Goal: Information Seeking & Learning: Learn about a topic

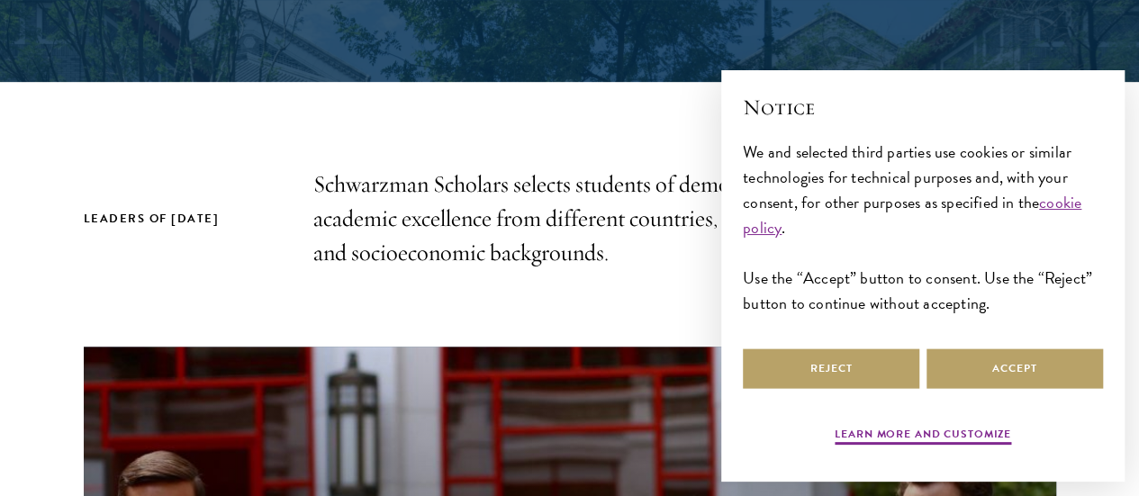
scroll to position [479, 0]
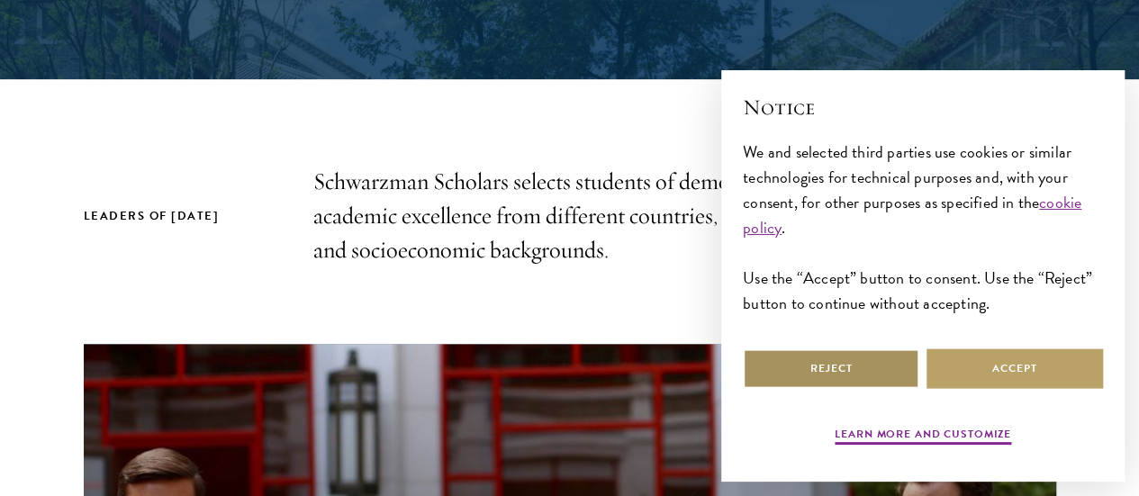
click at [810, 349] on button "Reject" at bounding box center [831, 368] width 176 height 41
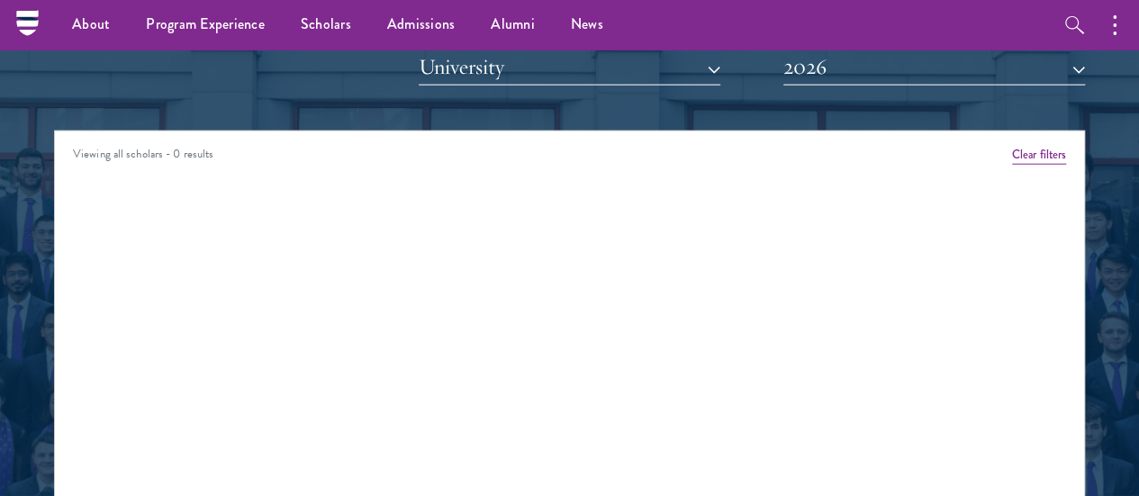
scroll to position [2205, 0]
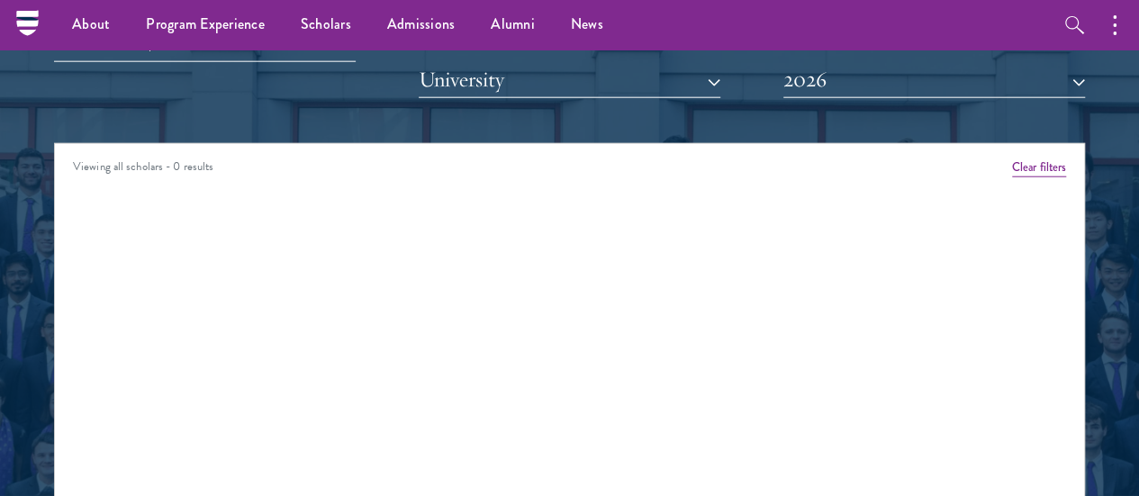
click at [148, 144] on div "Viewing all scholars - 0 results" at bounding box center [569, 169] width 1029 height 50
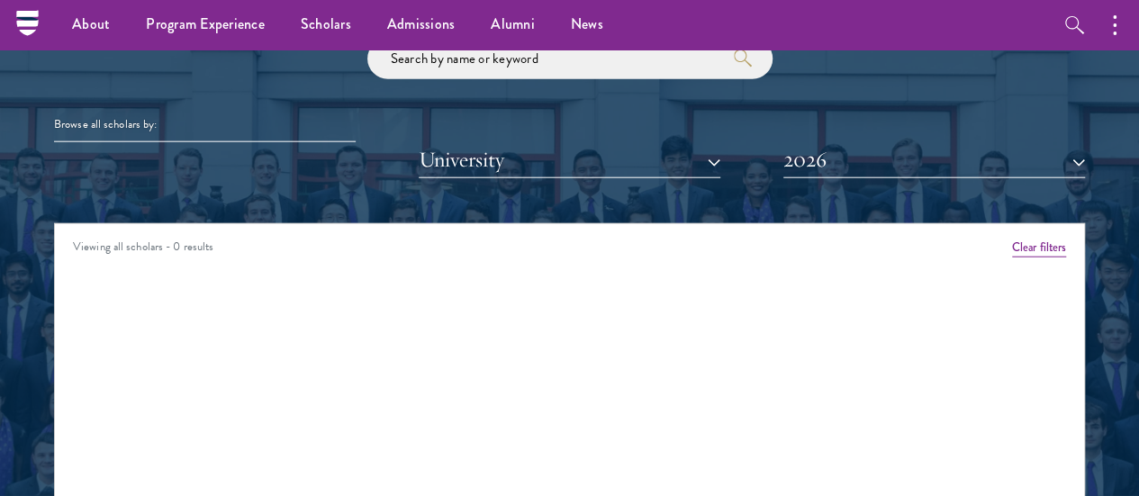
scroll to position [2106, 0]
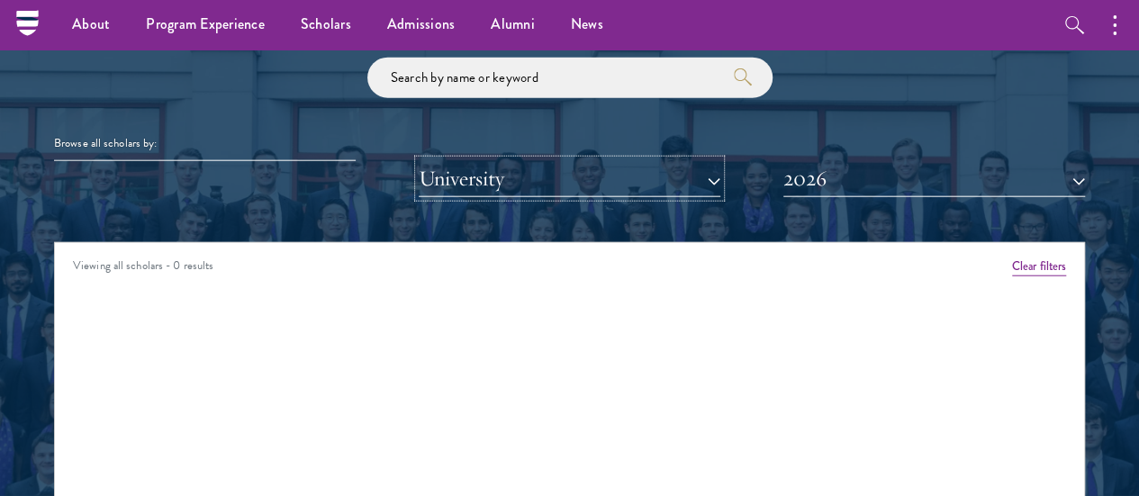
click at [510, 160] on button "University" at bounding box center [570, 178] width 302 height 37
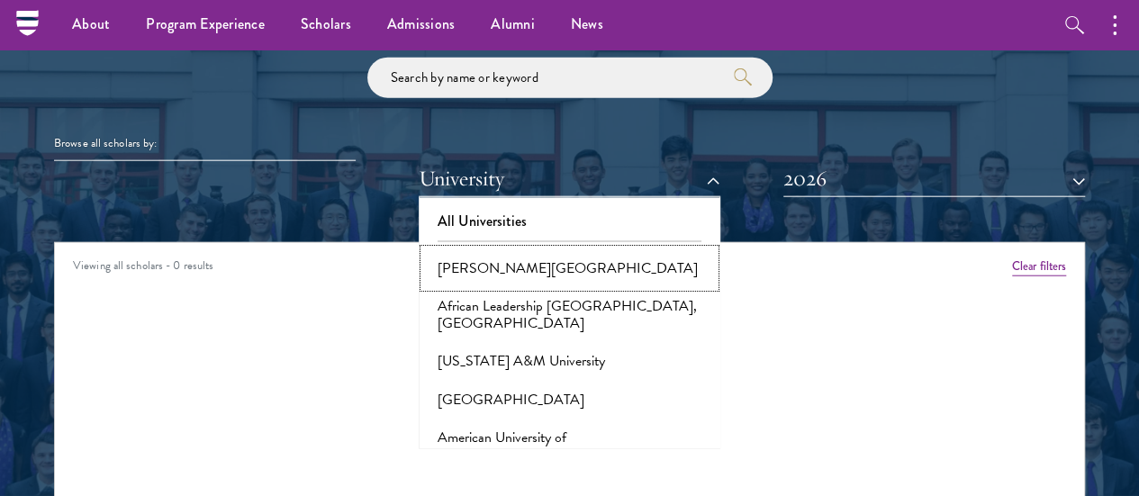
click at [567, 249] on button "[PERSON_NAME][GEOGRAPHIC_DATA]" at bounding box center [569, 268] width 291 height 38
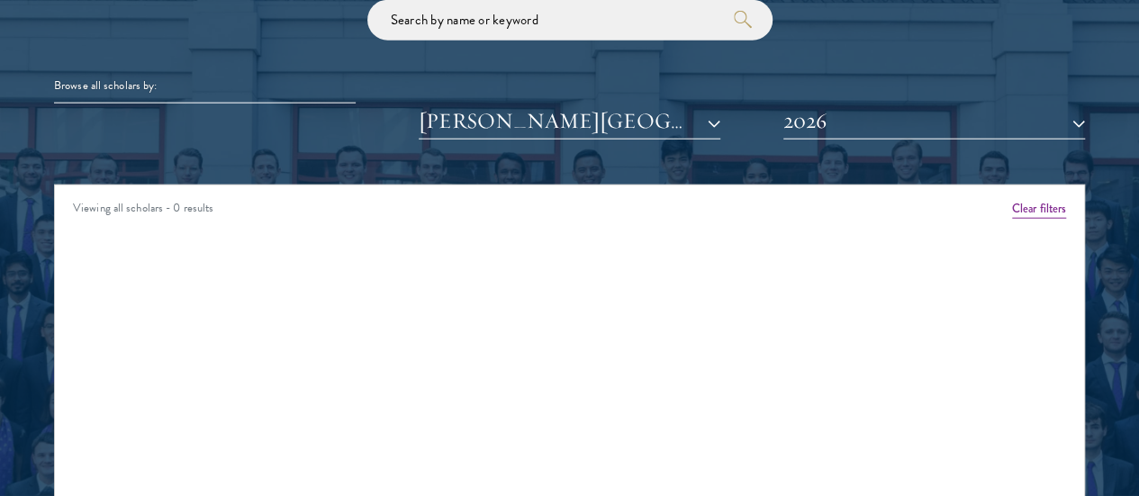
scroll to position [2182, 0]
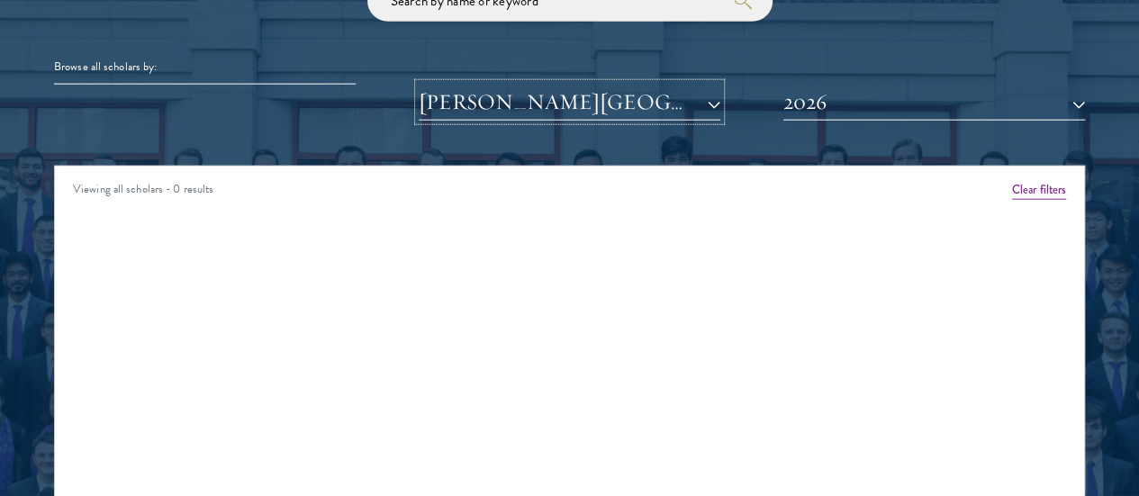
click at [592, 84] on button "[PERSON_NAME][GEOGRAPHIC_DATA]" at bounding box center [570, 102] width 302 height 37
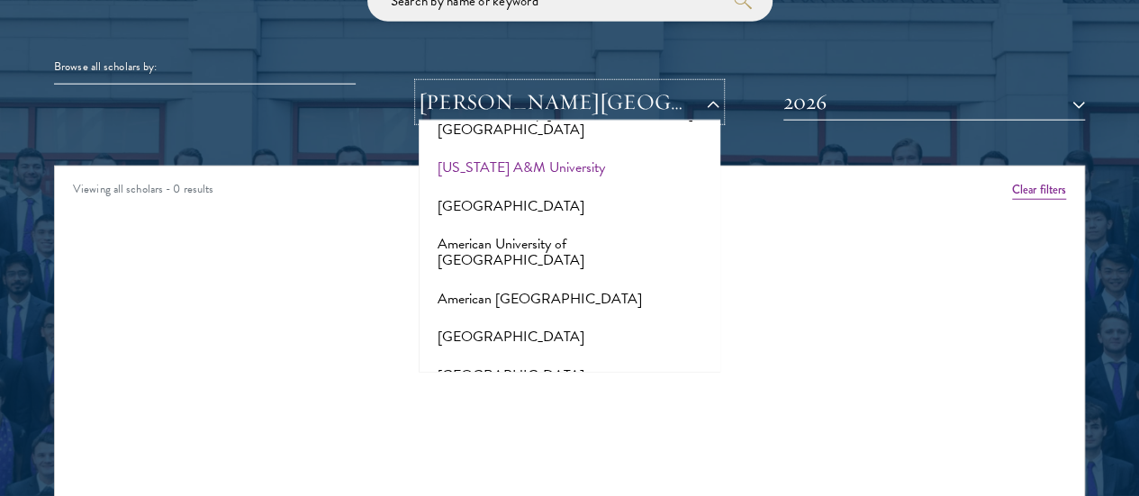
scroll to position [130, 0]
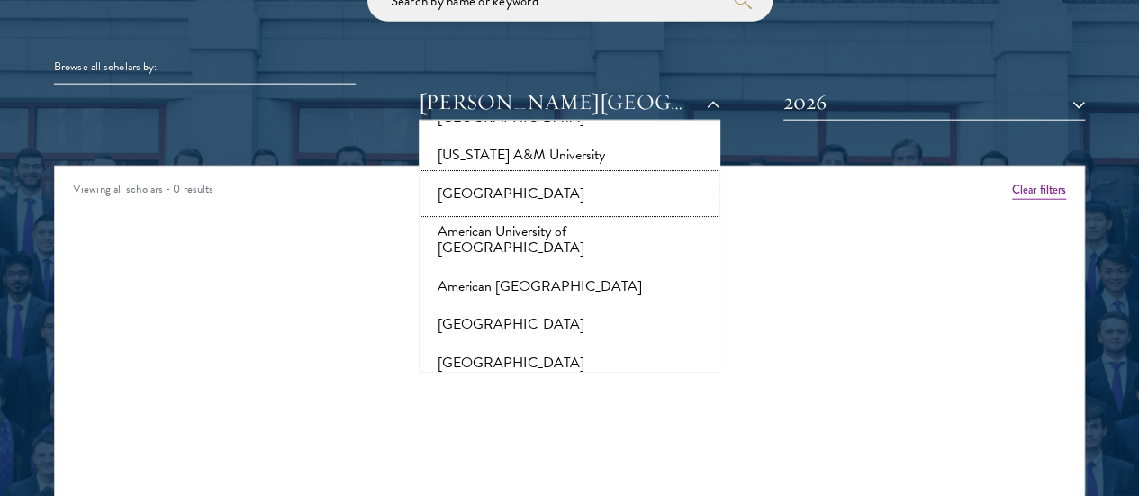
click at [558, 175] on button "[GEOGRAPHIC_DATA]" at bounding box center [569, 194] width 291 height 38
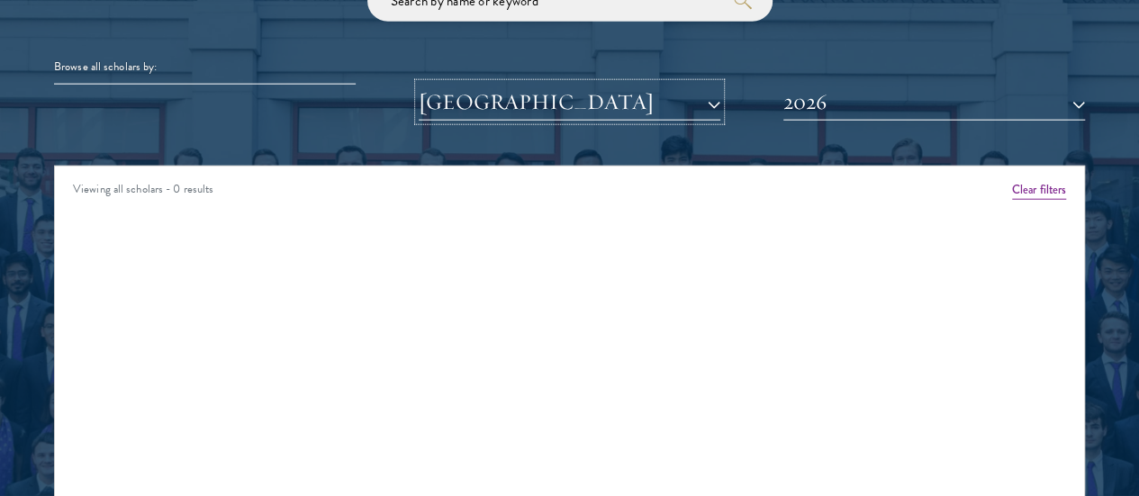
click at [590, 84] on button "[GEOGRAPHIC_DATA]" at bounding box center [570, 102] width 302 height 37
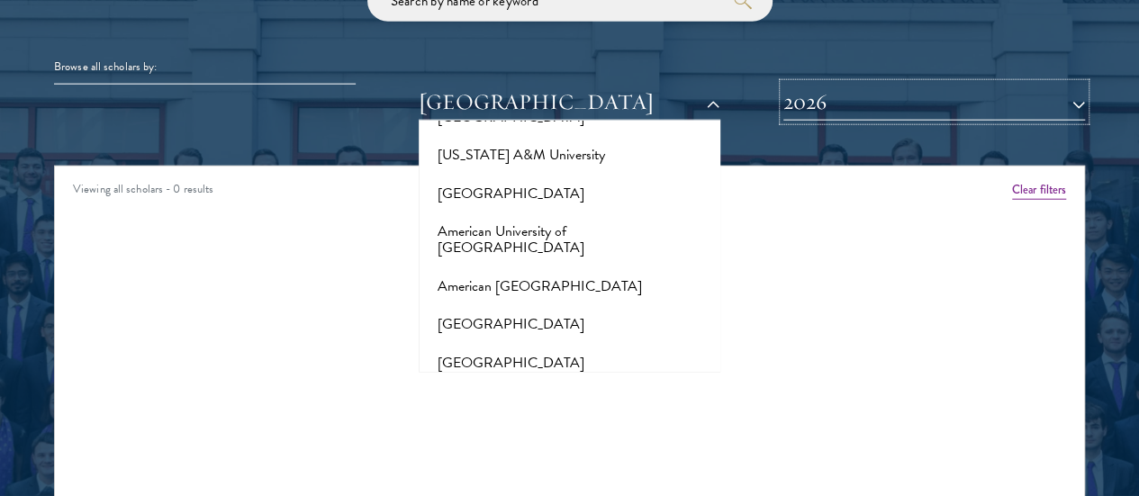
click at [796, 84] on button "2026" at bounding box center [934, 102] width 302 height 37
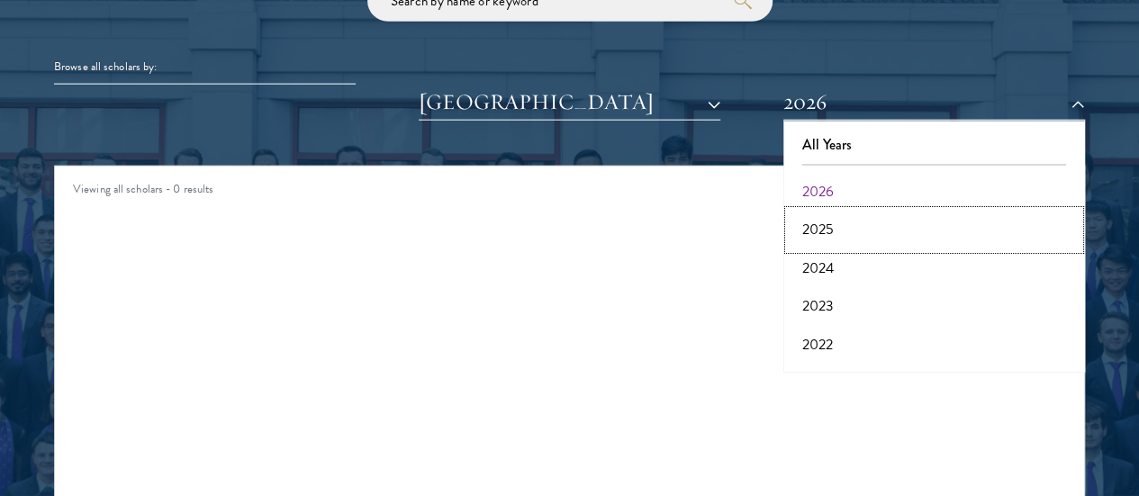
click at [833, 211] on button "2025" at bounding box center [934, 230] width 291 height 38
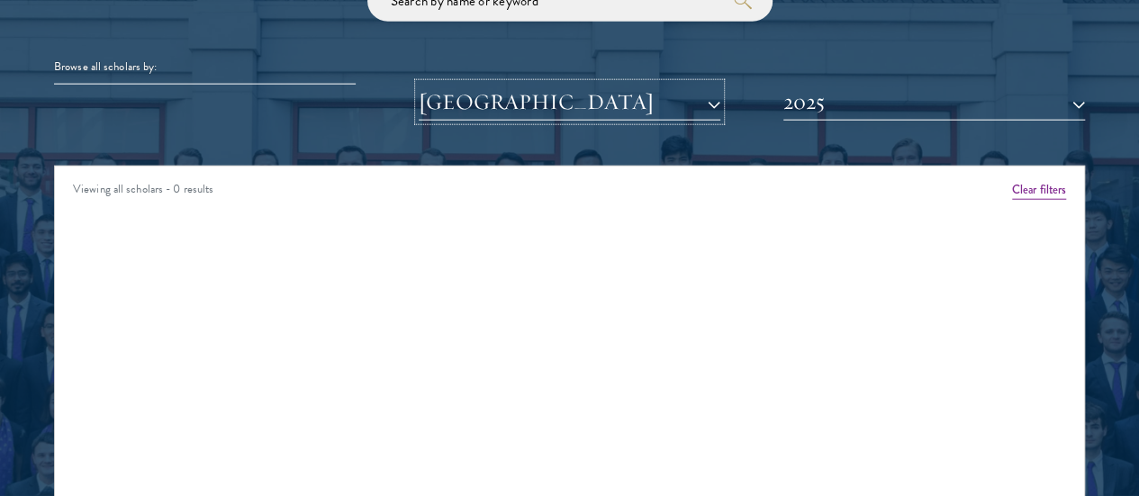
click at [572, 84] on button "[GEOGRAPHIC_DATA]" at bounding box center [570, 102] width 302 height 37
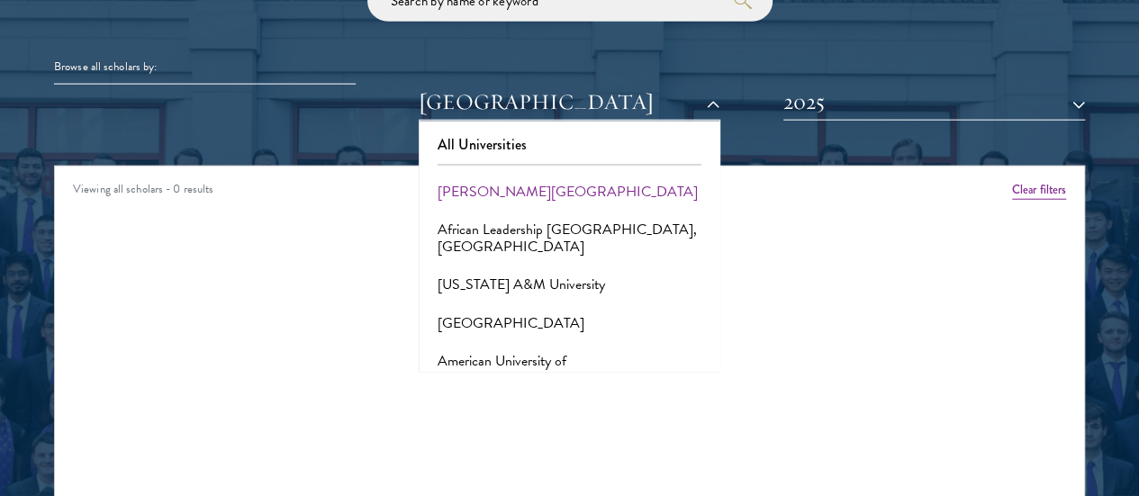
click at [514, 164] on div at bounding box center [570, 165] width 264 height 2
click at [506, 126] on button "All Universities" at bounding box center [569, 145] width 291 height 38
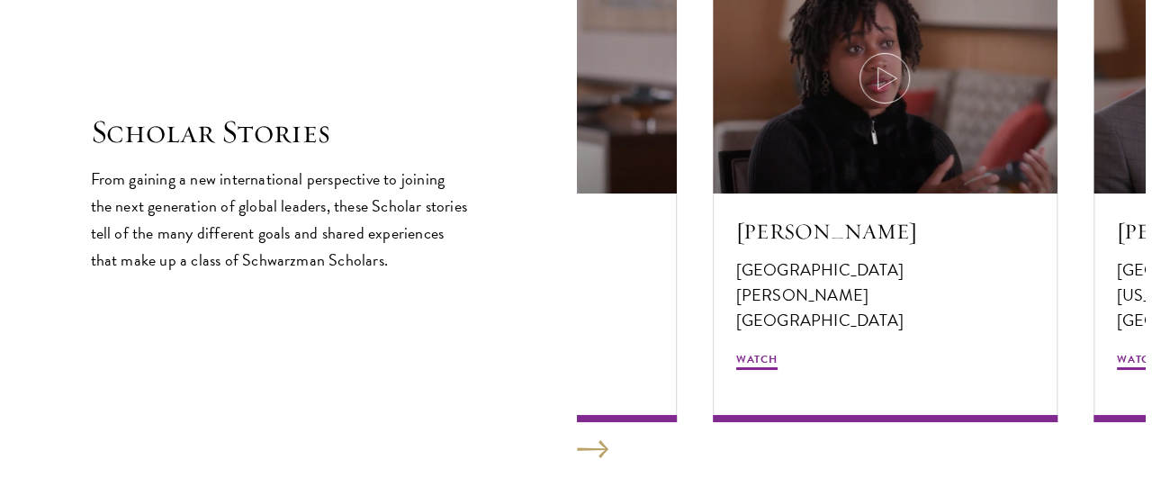
scroll to position [3143, 0]
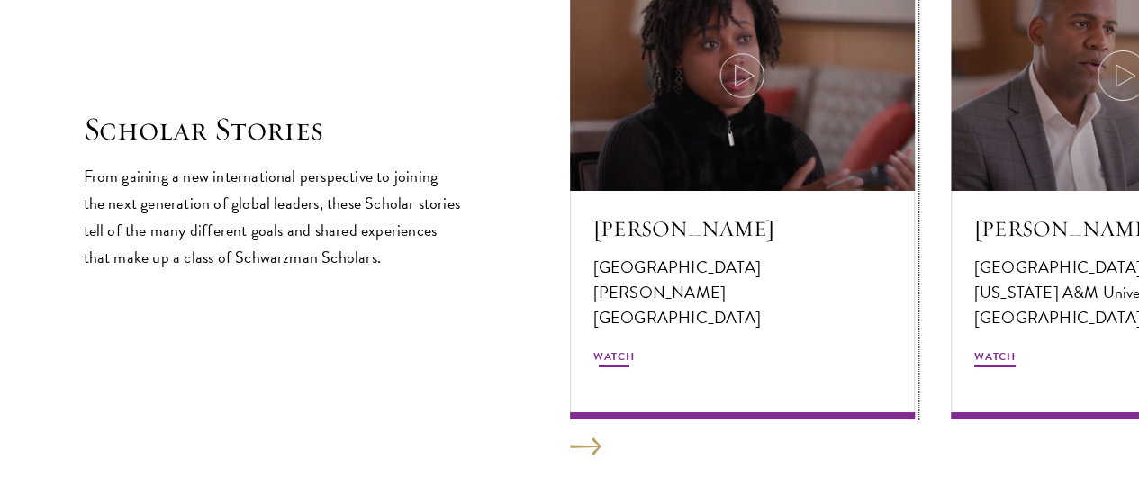
click at [881, 255] on p "[GEOGRAPHIC_DATA]" at bounding box center [742, 267] width 298 height 25
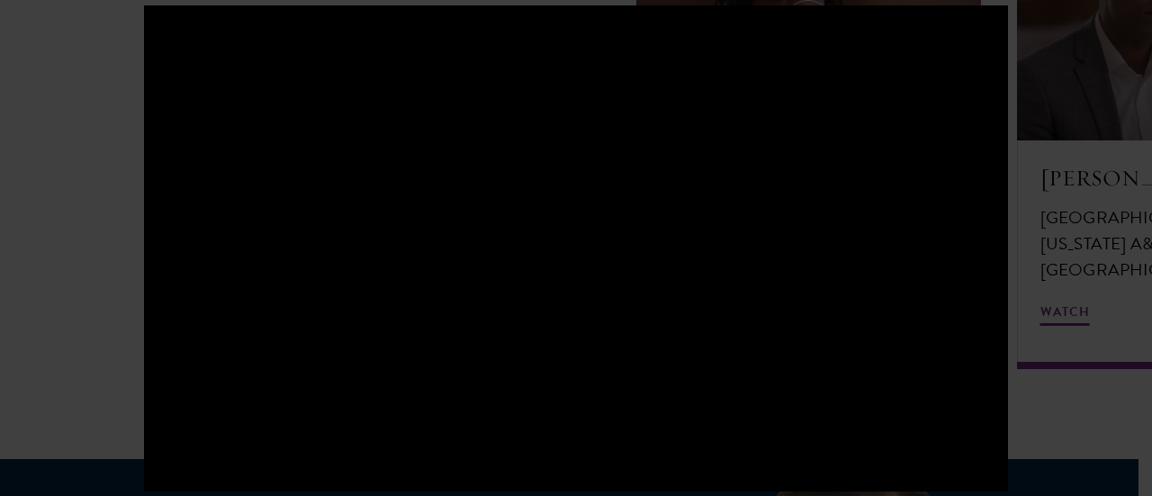
click at [856, 152] on div at bounding box center [576, 248] width 864 height 486
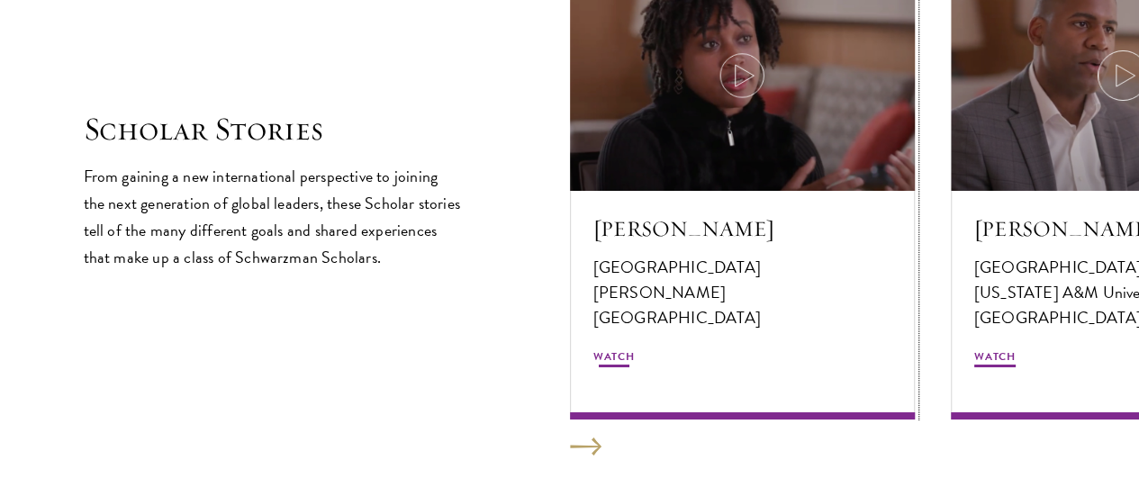
click at [856, 191] on div "[PERSON_NAME] [GEOGRAPHIC_DATA] [PERSON_NAME][GEOGRAPHIC_DATA] Watch" at bounding box center [742, 305] width 345 height 229
